Goal: Task Accomplishment & Management: Use online tool/utility

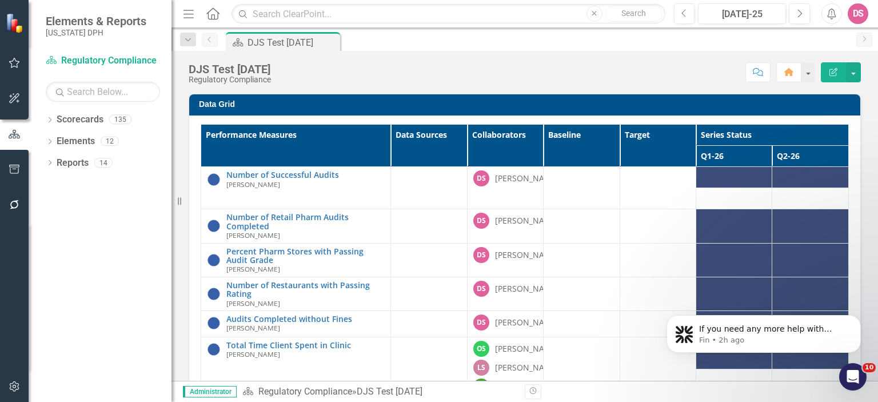
click at [830, 70] on icon "Edit Report" at bounding box center [834, 72] width 10 height 8
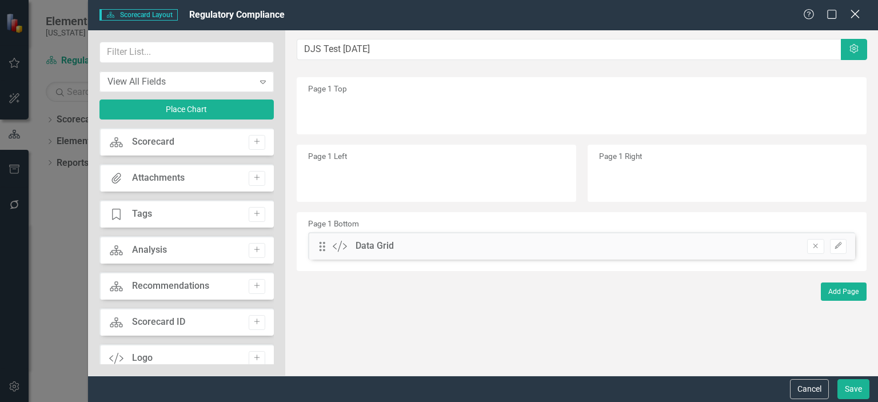
click at [853, 16] on icon "Close" at bounding box center [855, 14] width 14 height 11
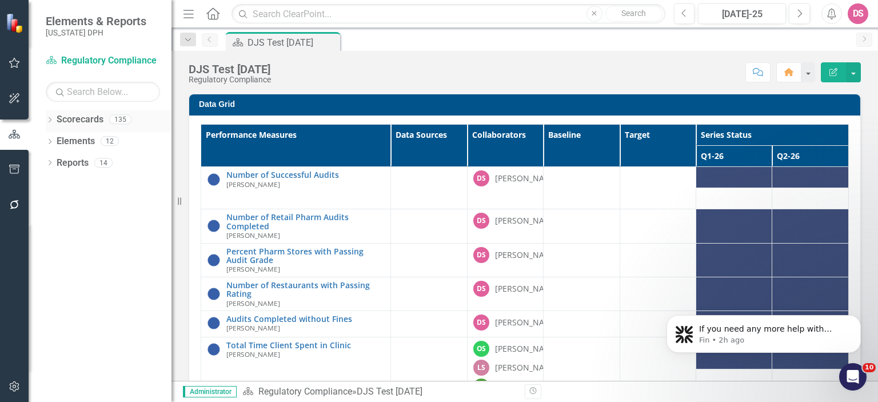
click at [48, 124] on div "Dropdown" at bounding box center [50, 121] width 8 height 10
click at [47, 186] on icon "Dropdown" at bounding box center [50, 185] width 8 height 6
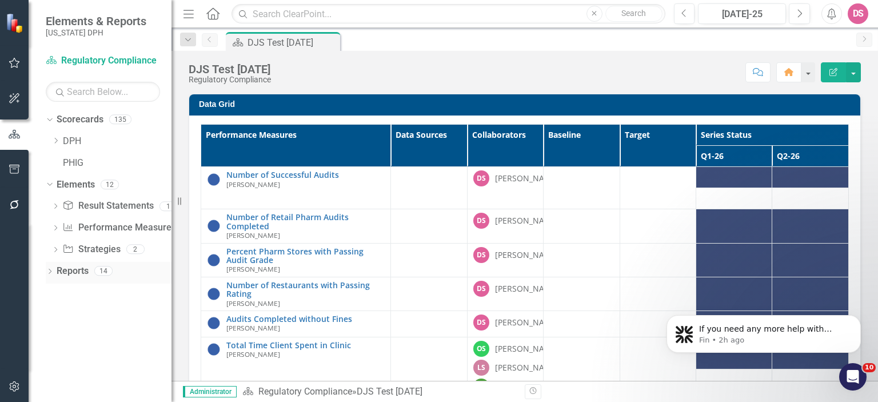
click at [62, 272] on link "Reports" at bounding box center [73, 271] width 32 height 13
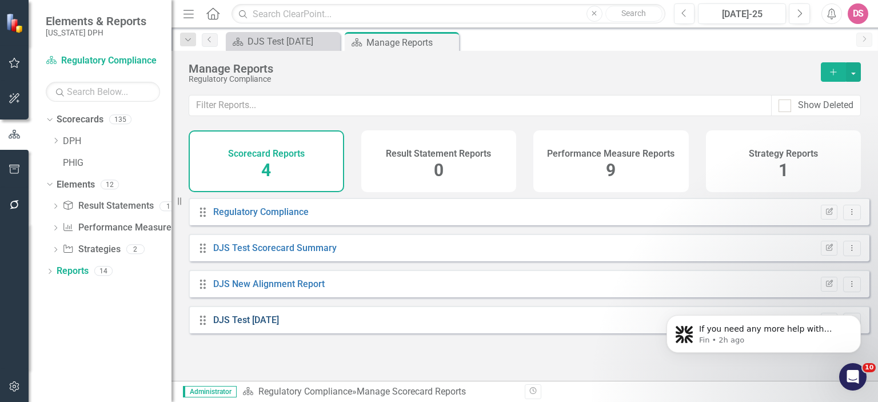
click at [245, 325] on link "DJS Test [DATE]" at bounding box center [246, 320] width 66 height 11
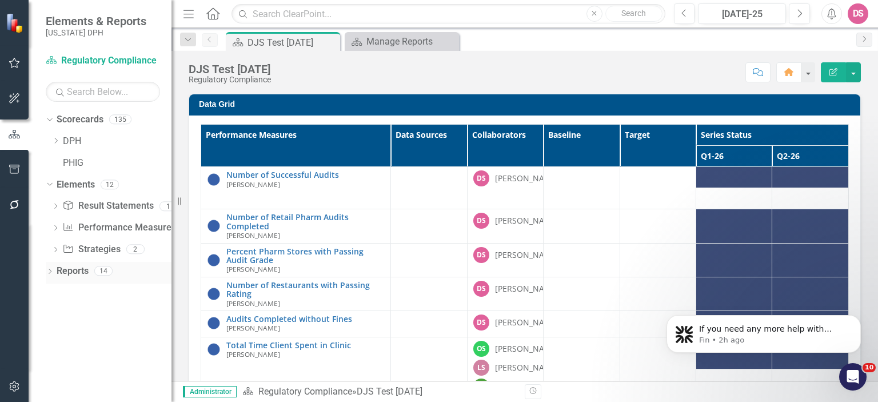
click at [78, 270] on link "Reports" at bounding box center [73, 271] width 32 height 13
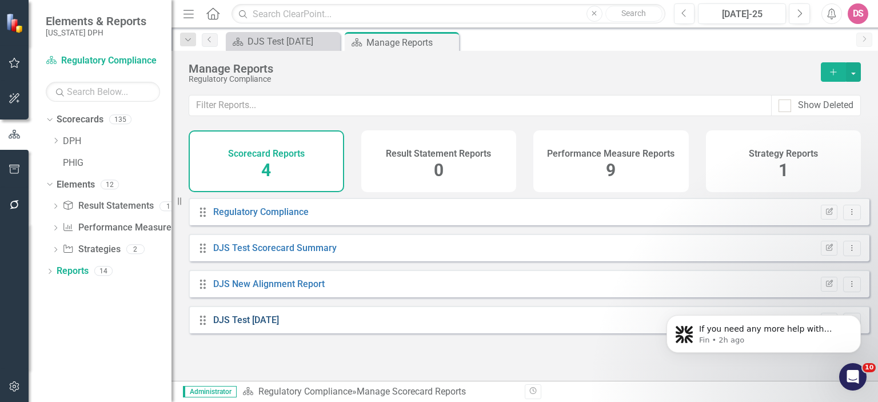
click at [249, 325] on link "DJS Test [DATE]" at bounding box center [246, 320] width 66 height 11
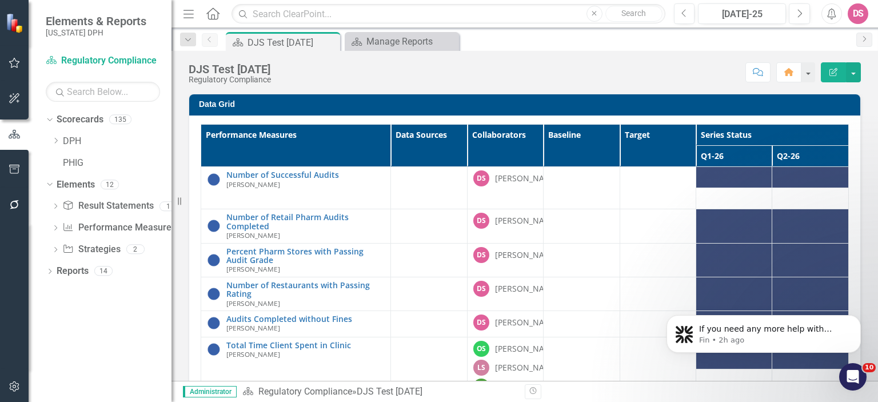
click at [249, 325] on small "[PERSON_NAME]" at bounding box center [253, 327] width 54 height 7
click at [805, 74] on button "button" at bounding box center [808, 72] width 15 height 20
click at [780, 95] on link "Home Clear Home Page" at bounding box center [761, 92] width 110 height 21
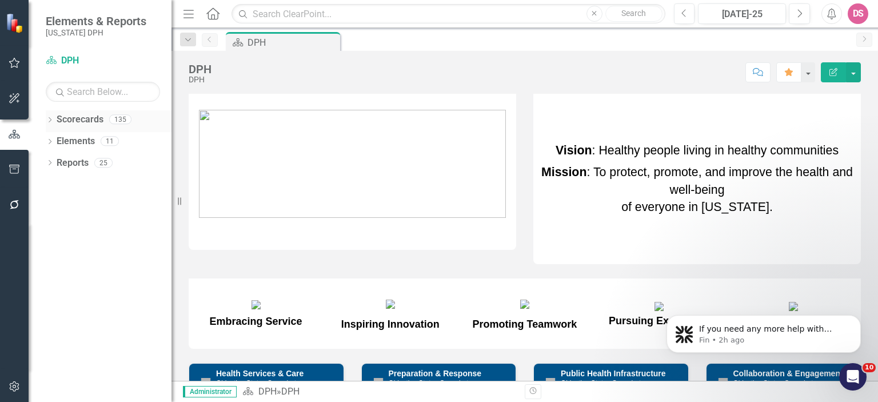
click at [50, 118] on icon "Dropdown" at bounding box center [50, 121] width 8 height 6
click at [59, 144] on div "Dropdown" at bounding box center [55, 142] width 9 height 10
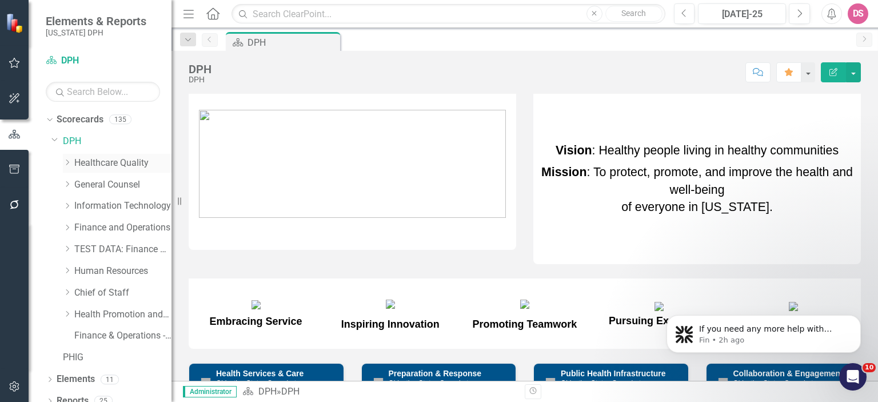
click at [121, 165] on link "Healthcare Quality" at bounding box center [122, 163] width 97 height 13
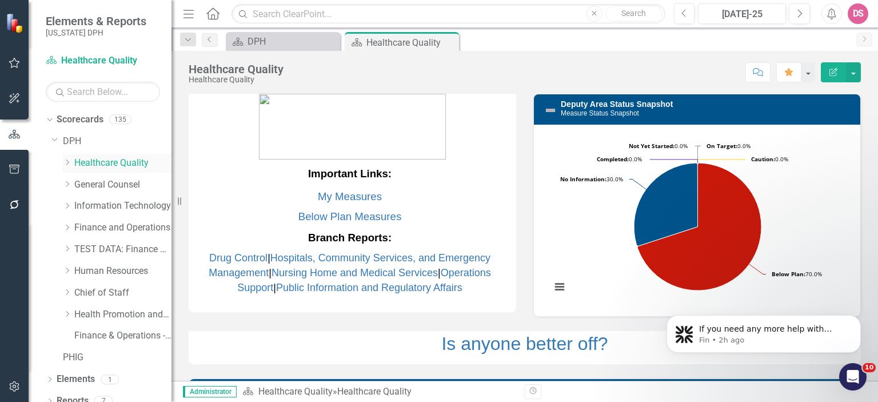
click at [68, 164] on icon "Dropdown" at bounding box center [67, 162] width 9 height 7
click at [78, 184] on icon "Dropdown" at bounding box center [78, 184] width 9 height 7
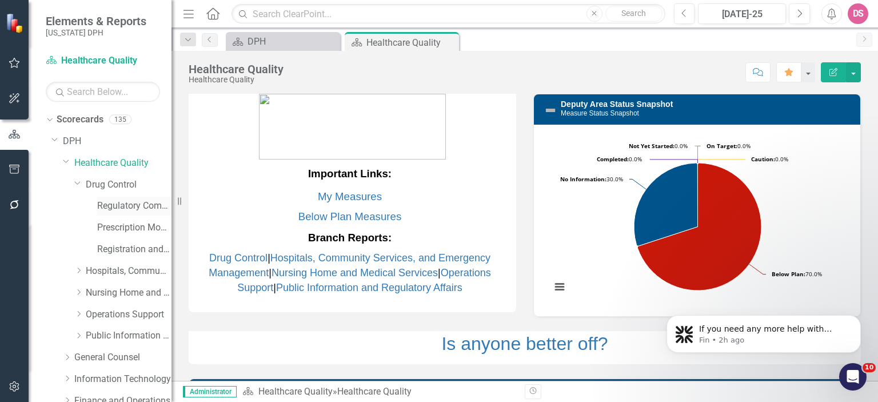
click at [117, 204] on link "Regulatory Compliance" at bounding box center [134, 206] width 74 height 13
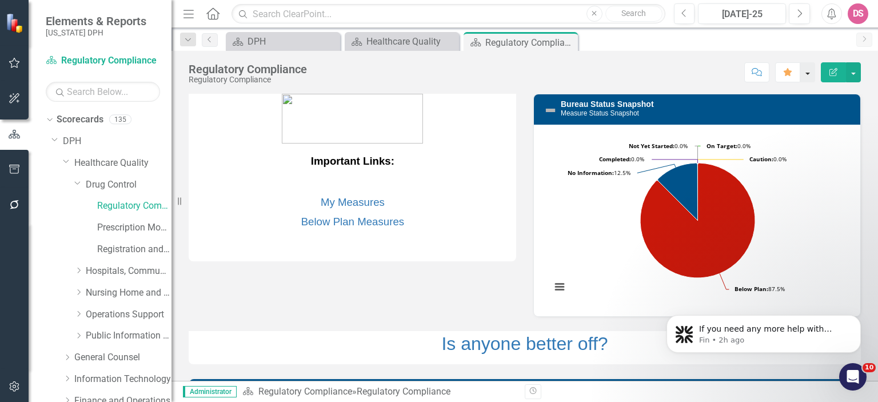
click at [808, 75] on button "button" at bounding box center [808, 72] width 15 height 20
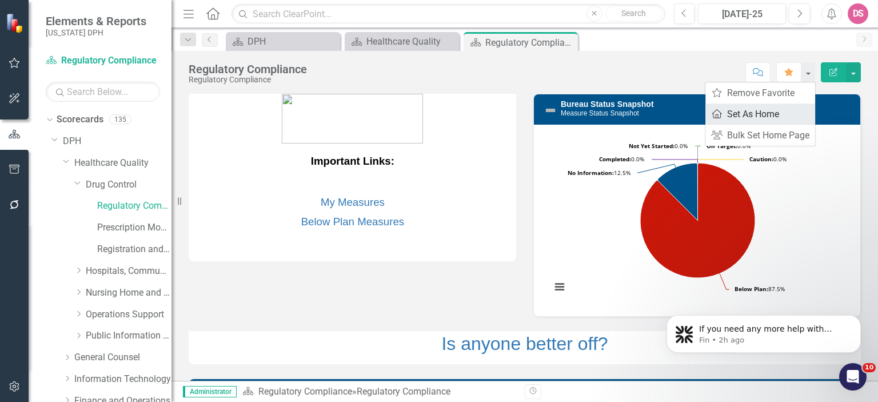
click at [771, 114] on link "Home Set As Home" at bounding box center [761, 113] width 110 height 21
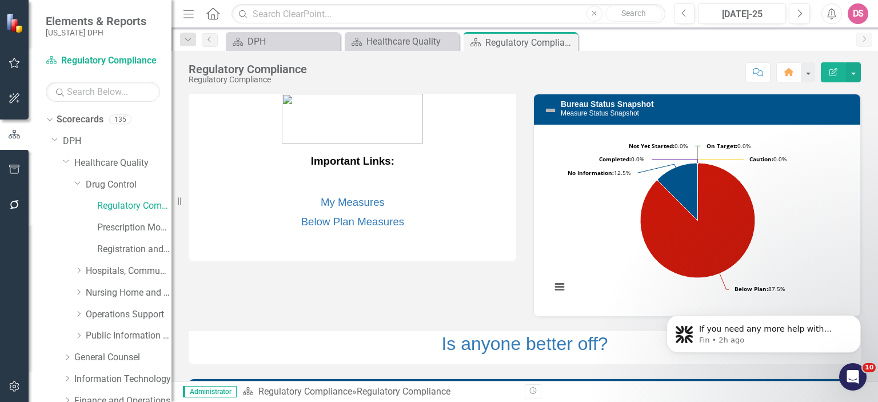
click at [855, 17] on div "DS" at bounding box center [858, 13] width 21 height 21
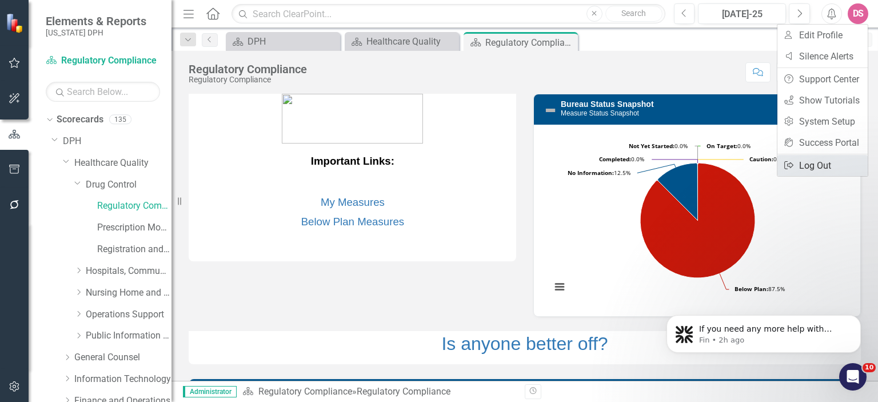
click at [816, 161] on link "Logout Log Out" at bounding box center [823, 165] width 90 height 21
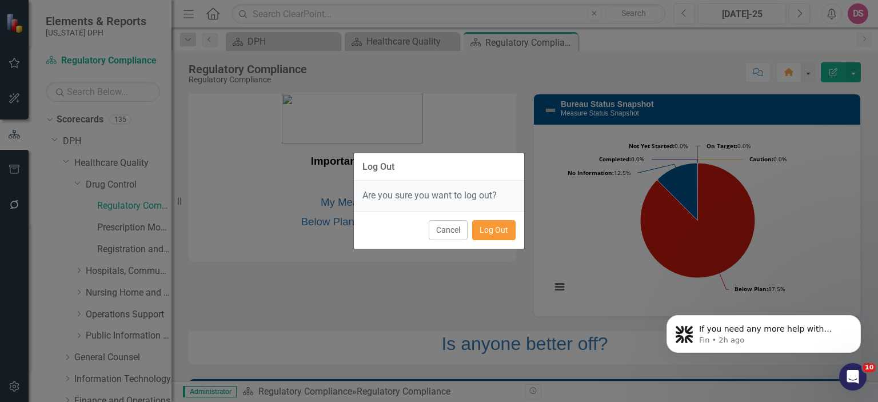
click at [489, 232] on button "Log Out" at bounding box center [493, 230] width 43 height 20
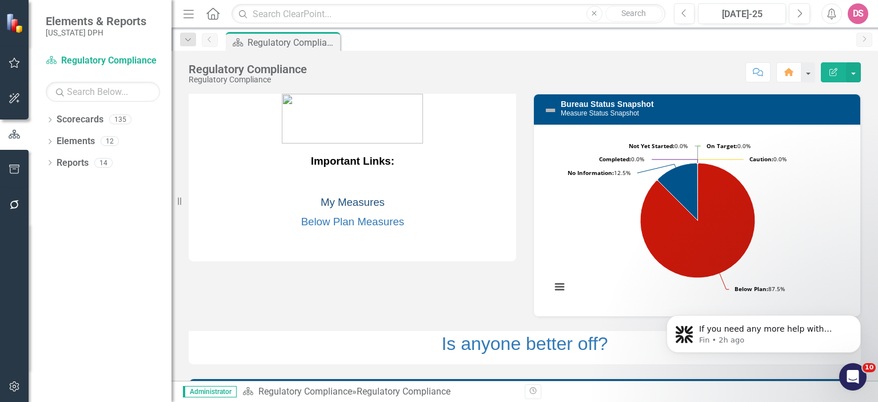
click at [365, 204] on link "My Measures" at bounding box center [353, 202] width 64 height 12
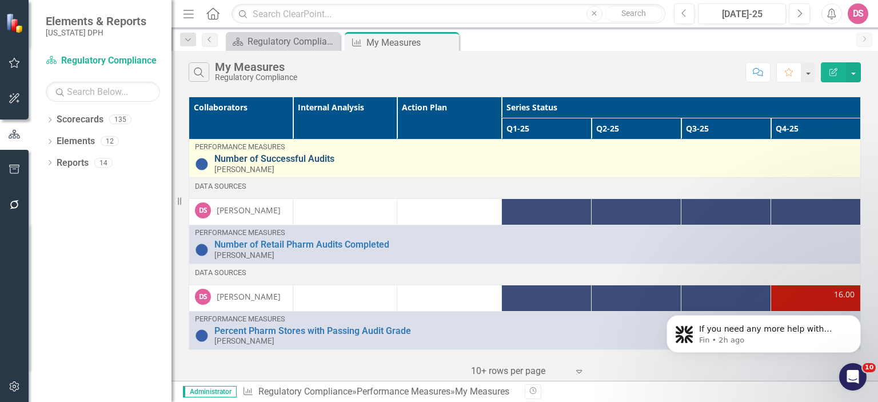
click at [248, 162] on link "Number of Successful Audits" at bounding box center [534, 159] width 640 height 10
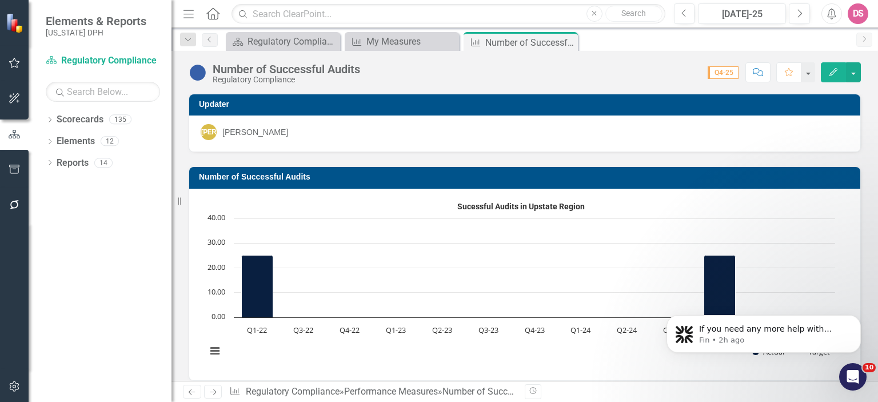
click at [833, 73] on icon "Edit" at bounding box center [834, 72] width 10 height 8
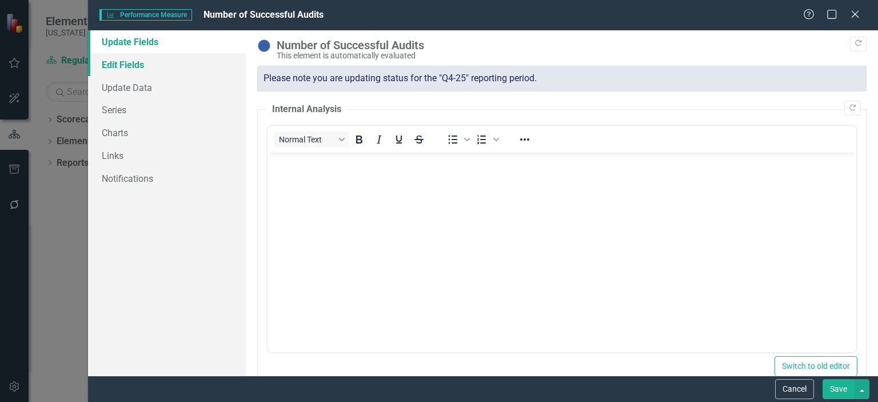
click at [119, 67] on link "Edit Fields" at bounding box center [167, 64] width 158 height 23
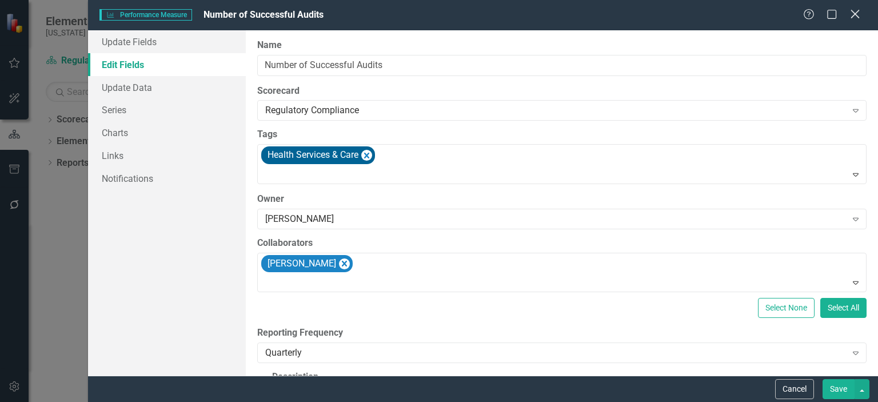
click at [853, 15] on icon "Close" at bounding box center [855, 14] width 14 height 11
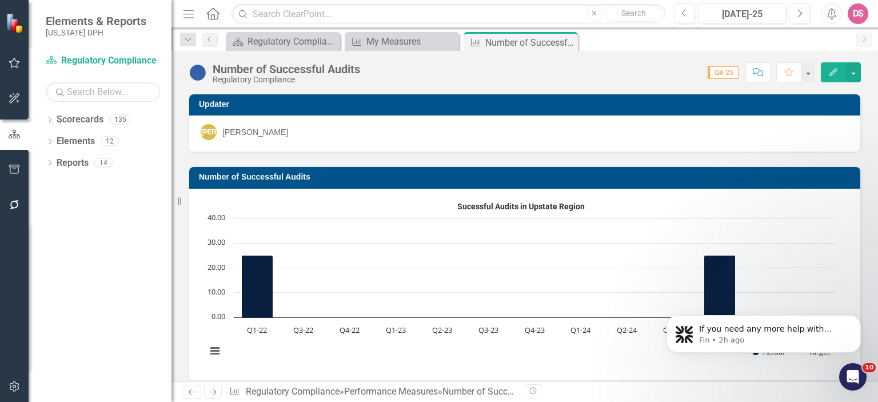
click at [834, 70] on icon "Edit" at bounding box center [834, 72] width 10 height 8
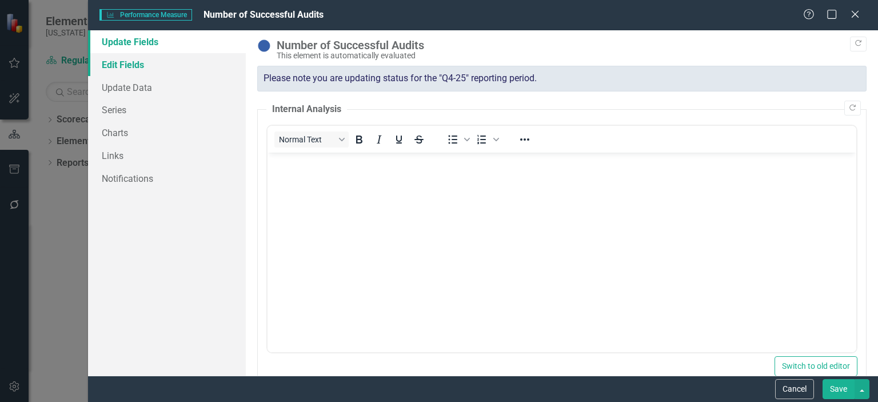
click at [130, 68] on link "Edit Fields" at bounding box center [167, 64] width 158 height 23
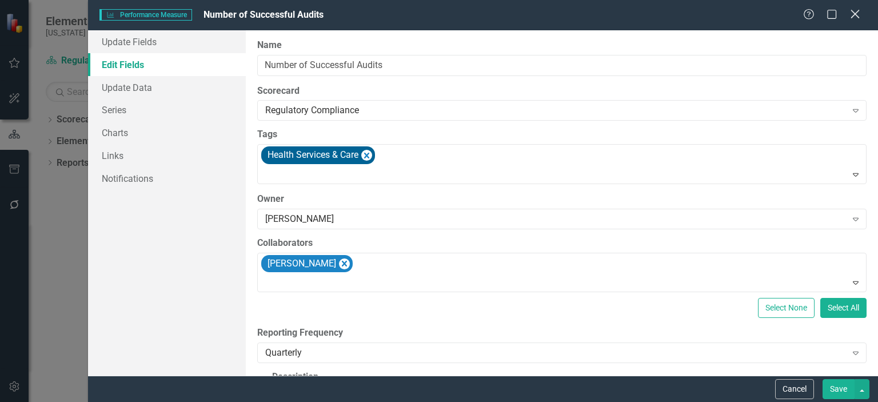
click at [854, 15] on icon at bounding box center [855, 14] width 9 height 9
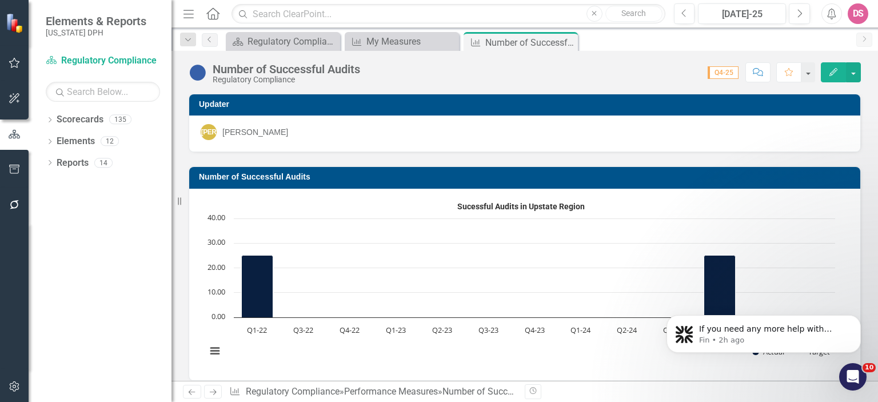
click at [851, 374] on icon "Open Intercom Messenger" at bounding box center [853, 377] width 19 height 19
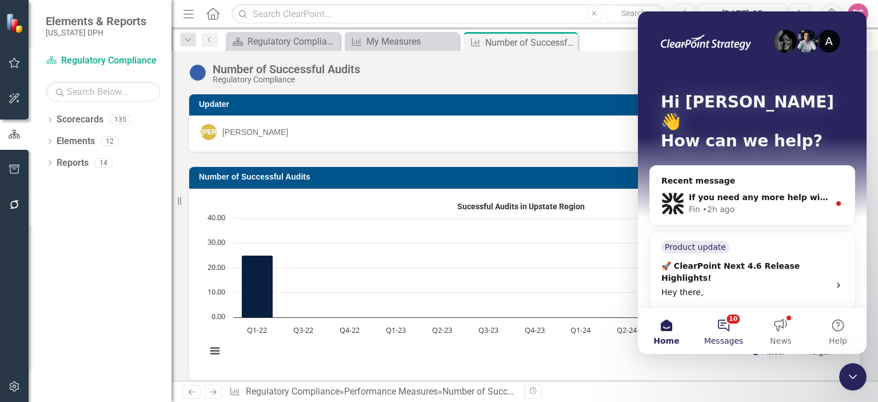
click at [730, 323] on button "10 Messages" at bounding box center [723, 331] width 57 height 46
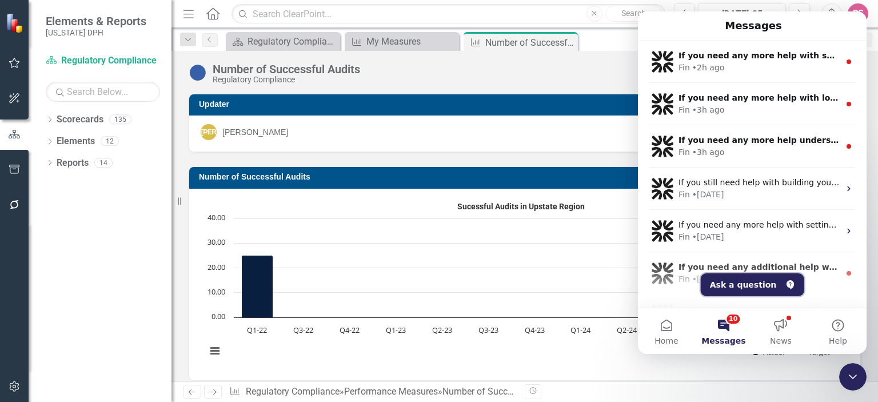
click at [734, 281] on button "Ask a question" at bounding box center [752, 284] width 103 height 23
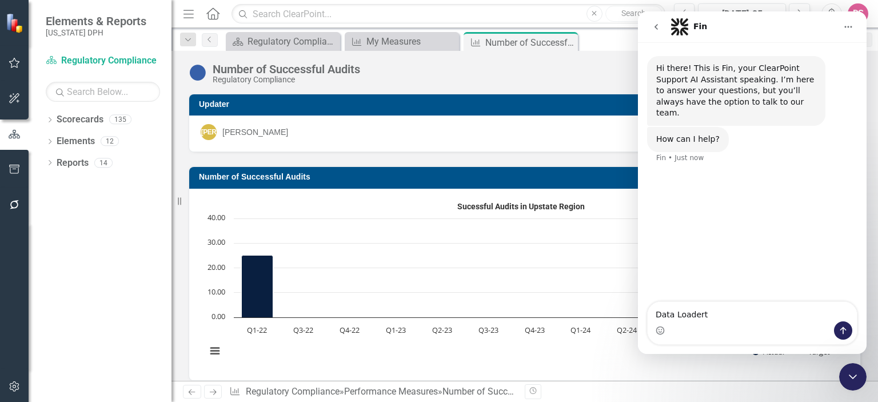
type textarea "Data Loader"
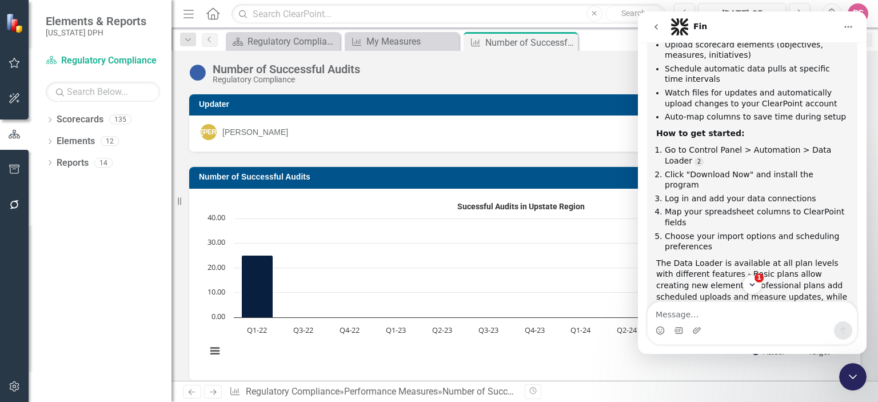
scroll to position [312, 0]
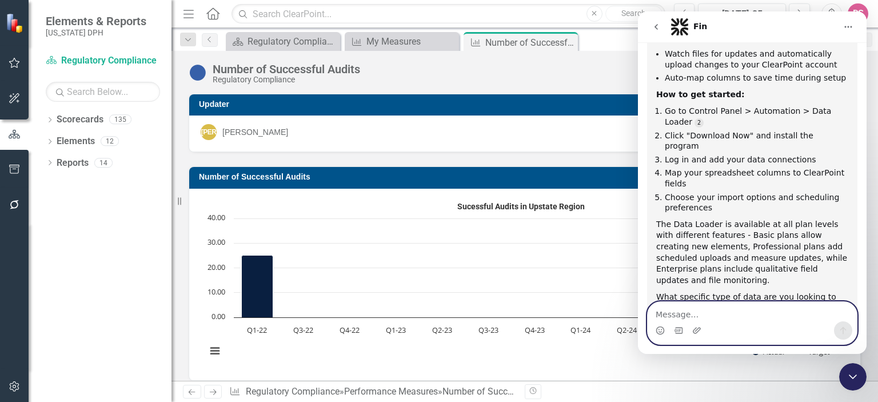
click at [686, 318] on textarea "Message…" at bounding box center [752, 311] width 209 height 19
type textarea "Excel files"
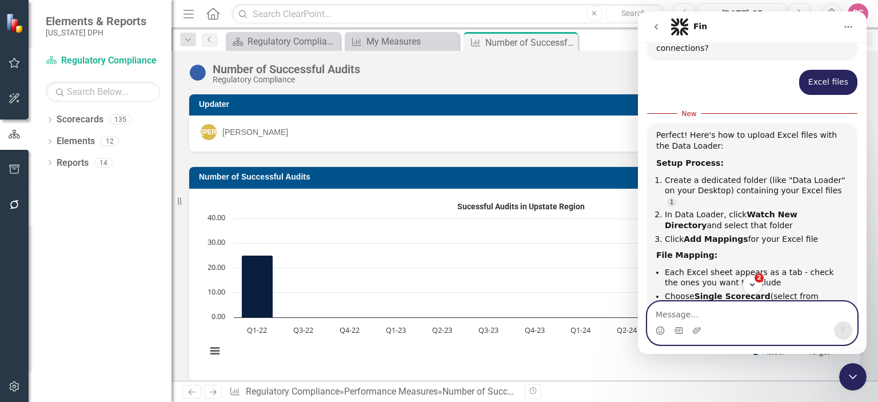
scroll to position [603, 0]
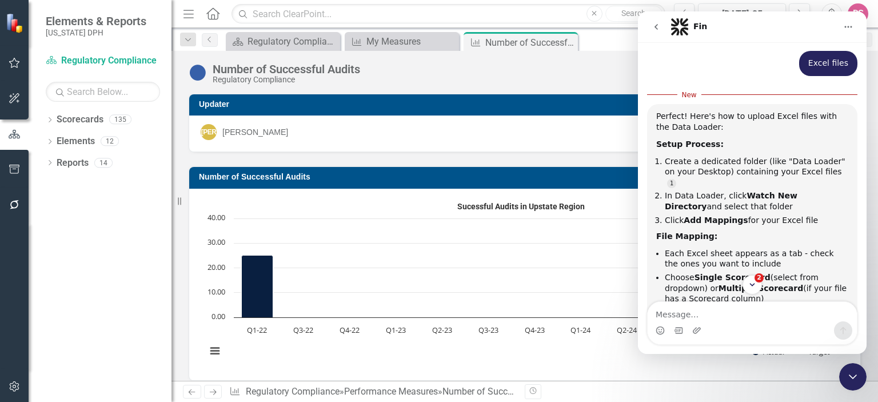
click at [851, 376] on icon "Close Intercom Messenger" at bounding box center [853, 377] width 8 height 5
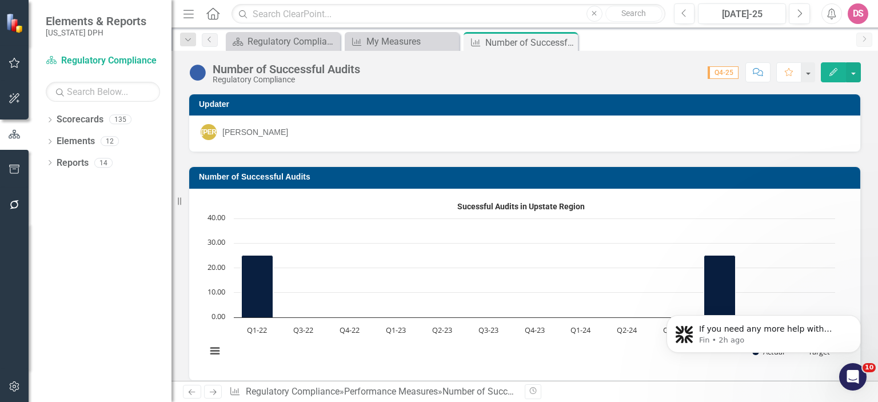
scroll to position [0, 0]
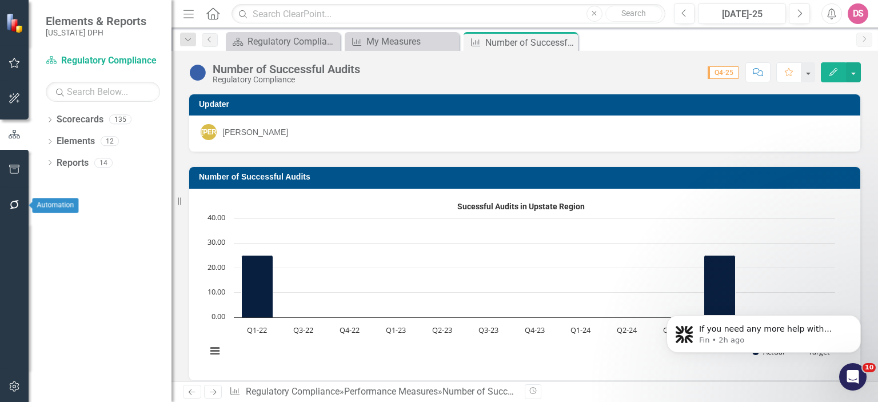
click at [11, 208] on icon "button" at bounding box center [14, 204] width 9 height 9
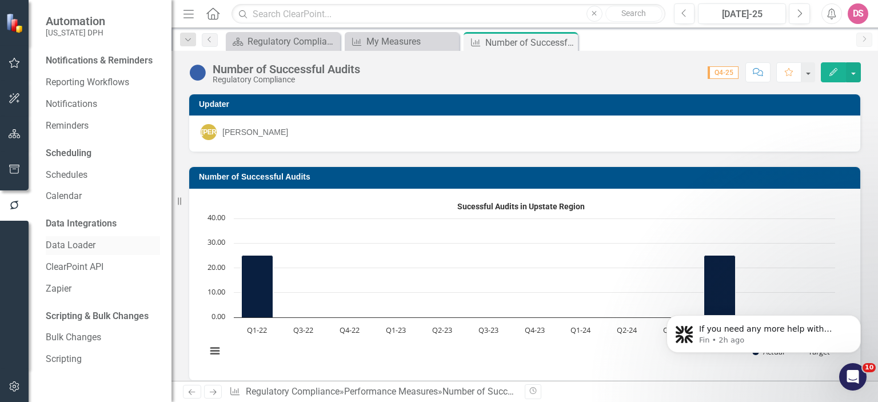
click at [89, 246] on link "Data Loader" at bounding box center [103, 245] width 114 height 13
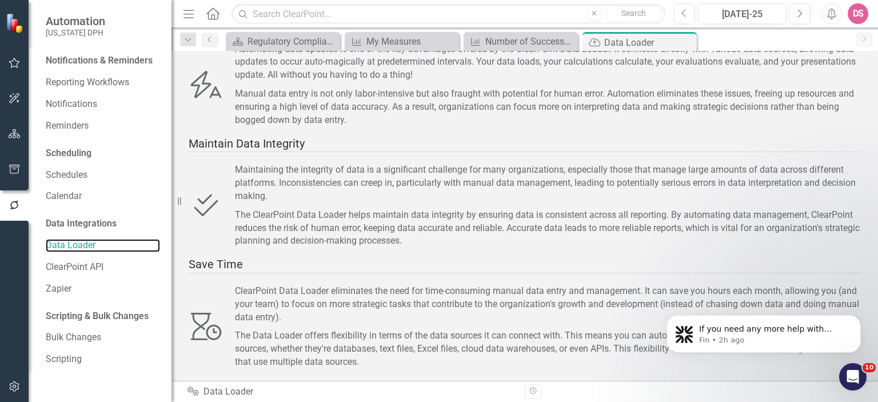
scroll to position [176, 0]
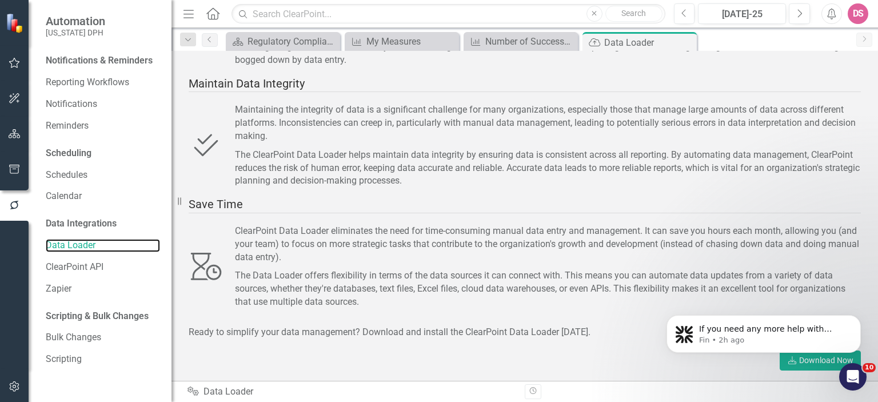
drag, startPoint x: 874, startPoint y: 94, endPoint x: 220, endPoint y: 29, distance: 657.4
click at [818, 362] on body "If you need any more help with setting up or using the Data Loader, please let …" at bounding box center [764, 331] width 220 height 71
click at [859, 318] on icon "Dismiss notification" at bounding box center [858, 318] width 6 height 6
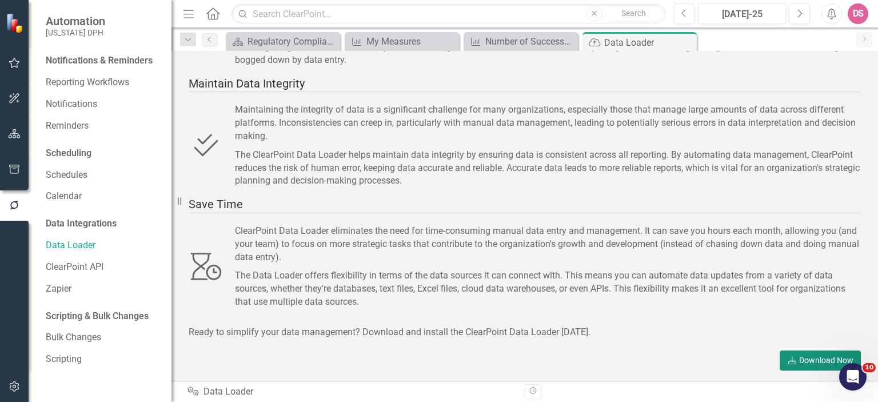
click at [810, 363] on link "Download Download Now" at bounding box center [820, 361] width 81 height 20
click at [850, 377] on icon "Open Intercom Messenger" at bounding box center [853, 377] width 19 height 19
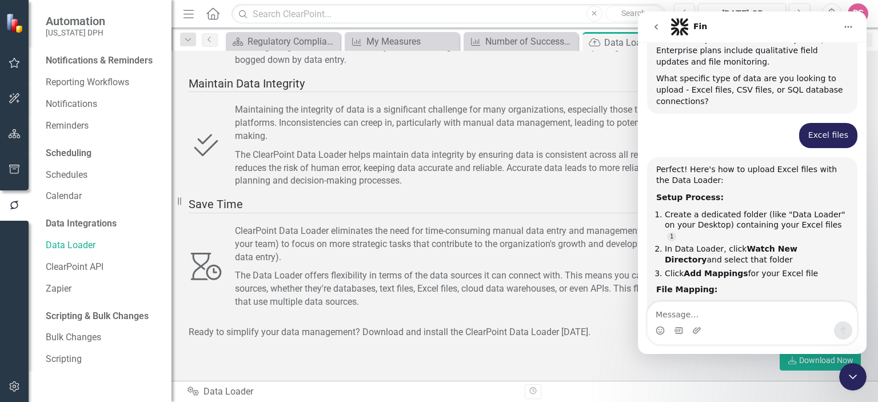
scroll to position [534, 0]
click at [856, 377] on icon "Close Intercom Messenger" at bounding box center [853, 377] width 14 height 14
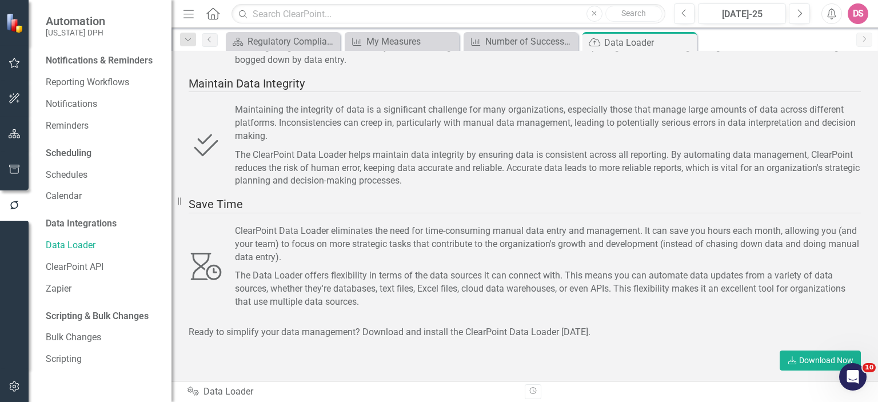
click at [853, 373] on icon "Open Intercom Messenger" at bounding box center [853, 376] width 8 height 9
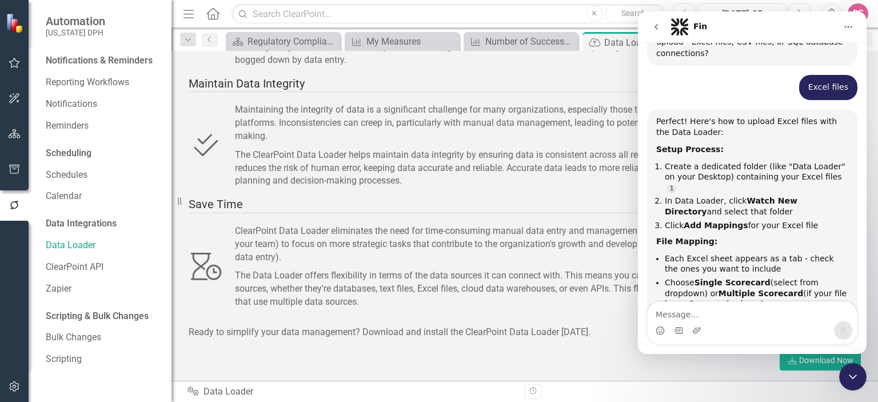
scroll to position [558, 0]
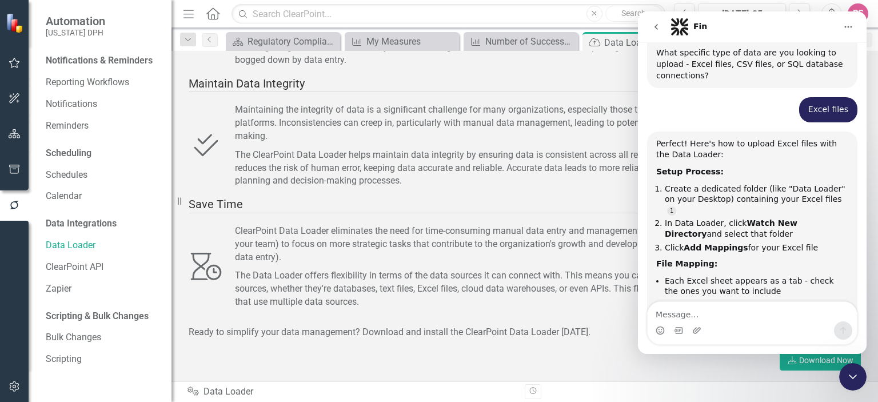
click at [850, 377] on icon "Close Intercom Messenger" at bounding box center [853, 377] width 14 height 14
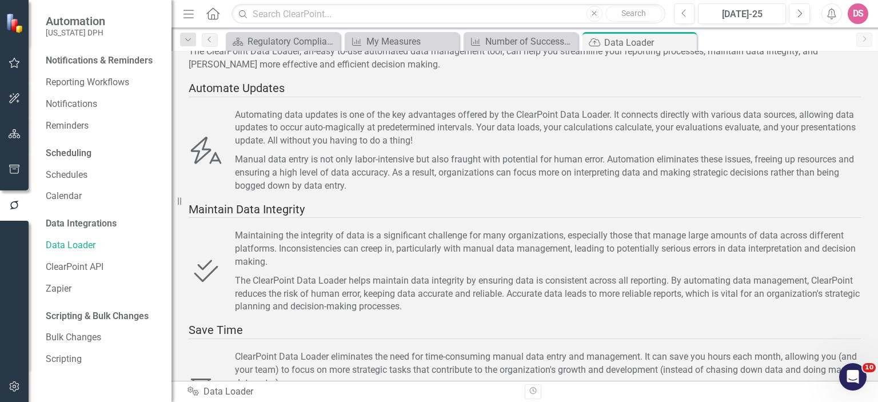
scroll to position [0, 0]
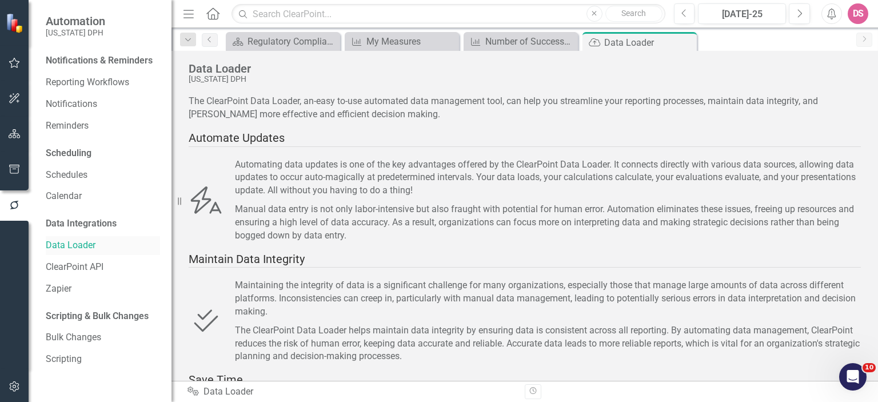
click at [79, 248] on link "Data Loader" at bounding box center [103, 245] width 114 height 13
click at [847, 381] on icon "Open Intercom Messenger" at bounding box center [853, 377] width 19 height 19
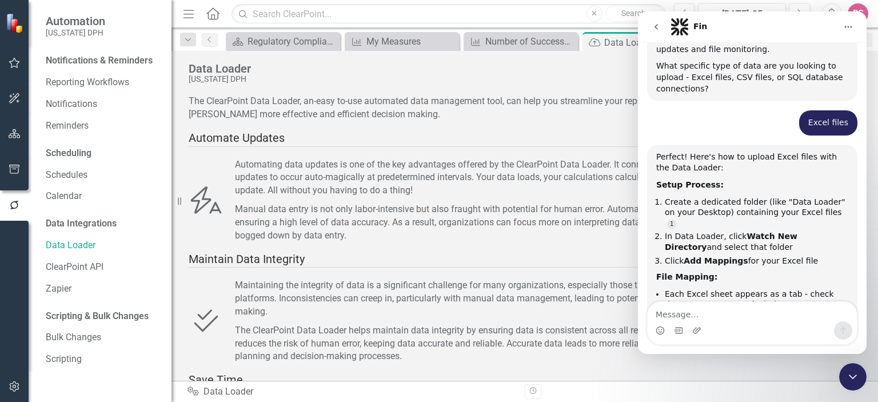
scroll to position [538, 0]
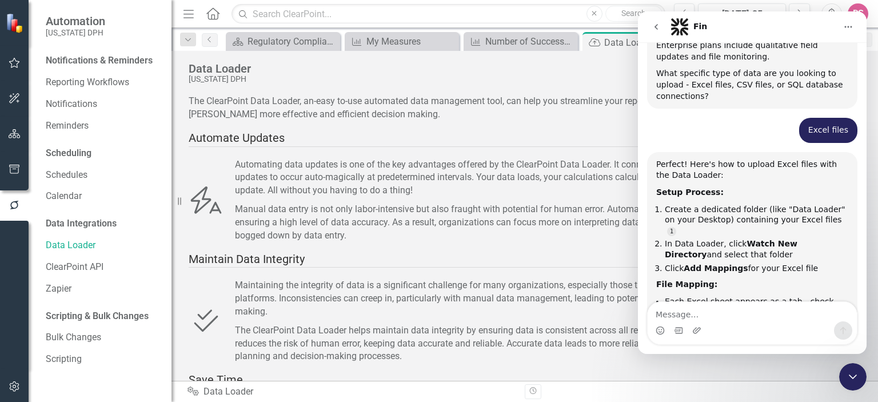
click at [852, 377] on icon "Close Intercom Messenger" at bounding box center [853, 377] width 8 height 5
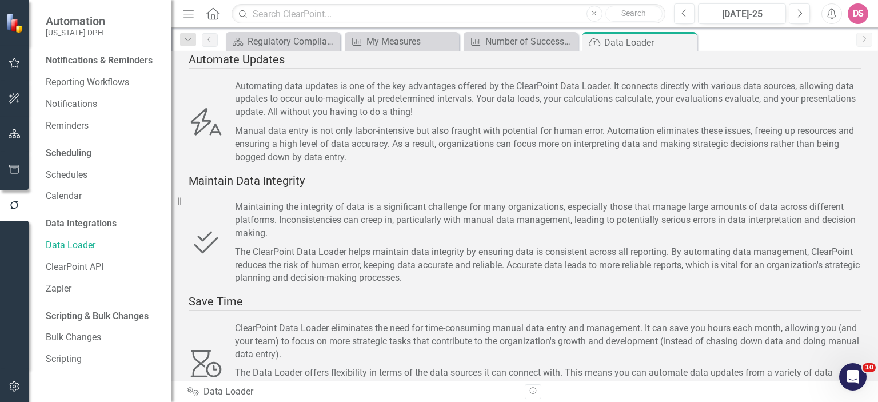
scroll to position [176, 0]
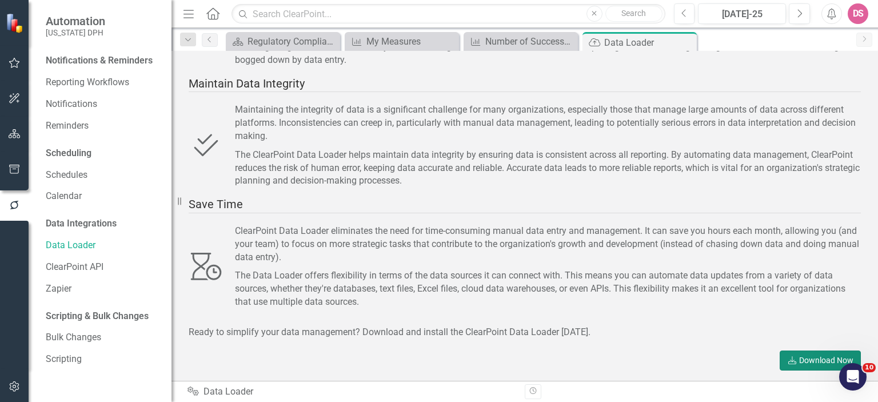
click at [812, 356] on link "Download Download Now" at bounding box center [820, 361] width 81 height 20
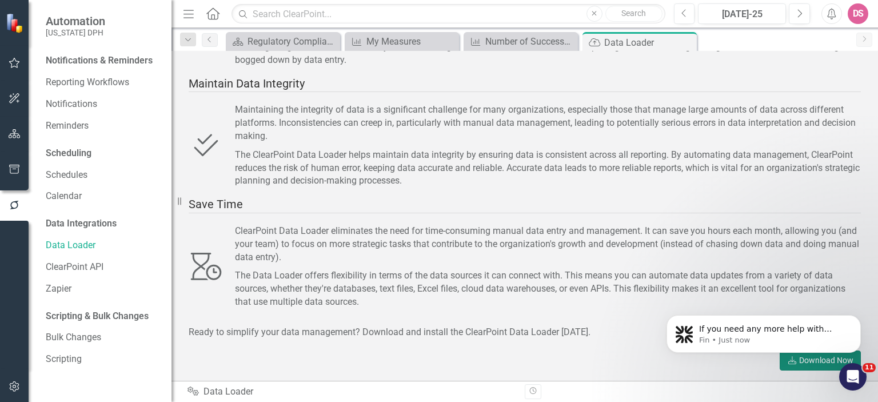
scroll to position [860, 0]
